Goal: Information Seeking & Learning: Learn about a topic

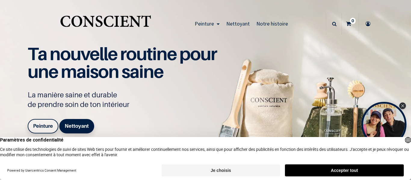
click at [323, 169] on button "Accepter tout" at bounding box center [344, 171] width 119 height 12
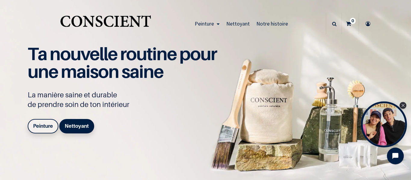
click at [386, 129] on div "Open Tolstoy widget" at bounding box center [384, 125] width 46 height 46
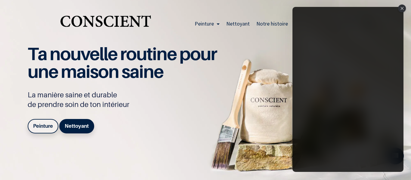
click at [275, 141] on div "Ta nouvelle routine pour une maison saine La manière saine et durable de prendr…" at bounding box center [205, 98] width 370 height 98
click at [401, 10] on icon "Close" at bounding box center [401, 8] width 3 height 3
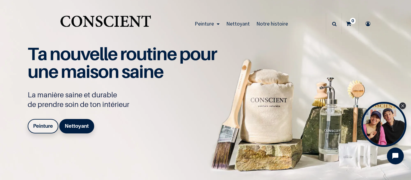
click at [277, 23] on span "Notre histoire" at bounding box center [272, 23] width 32 height 7
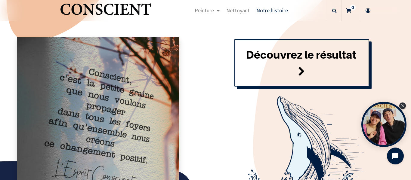
scroll to position [681, 0]
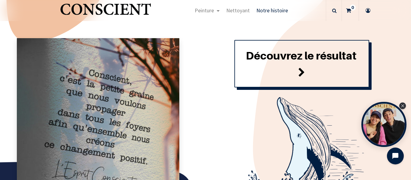
click at [283, 55] on font "Découvrez le résultat" at bounding box center [301, 55] width 111 height 13
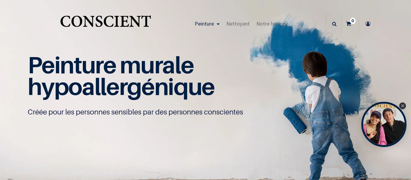
scroll to position [0, 0]
